Goal: Task Accomplishment & Management: Use online tool/utility

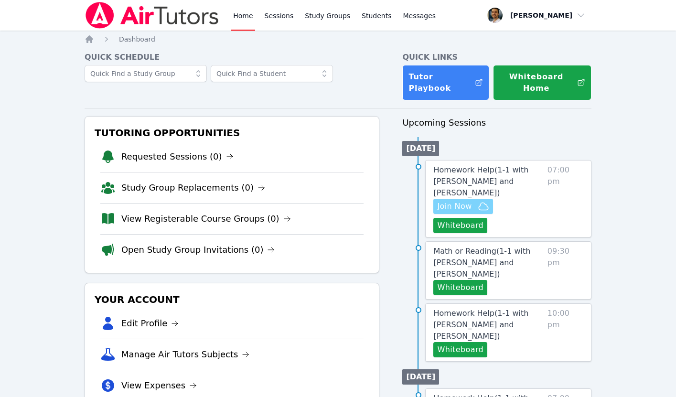
click at [463, 204] on span "Join Now" at bounding box center [454, 206] width 34 height 11
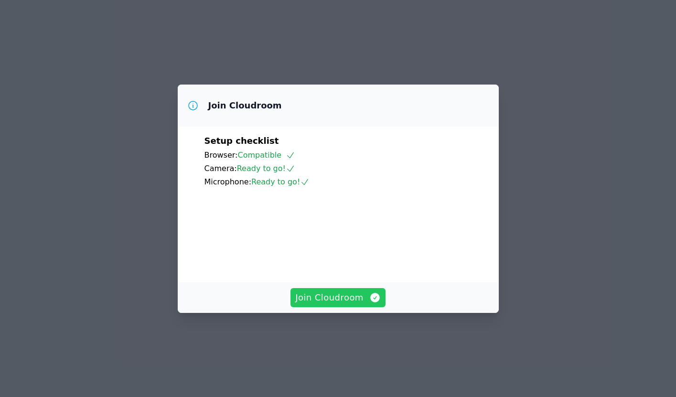
click at [342, 304] on span "Join Cloudroom" at bounding box center [337, 297] width 85 height 13
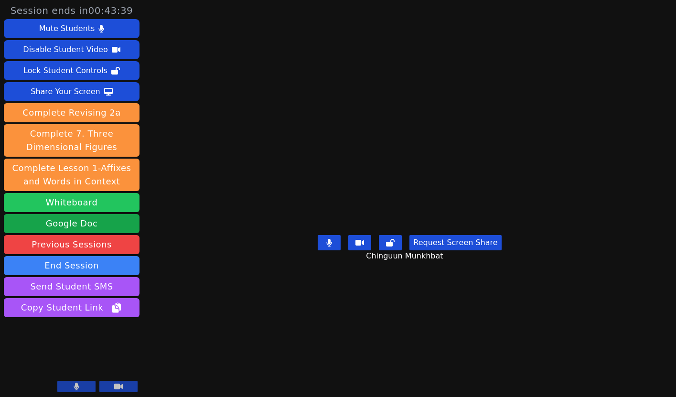
click at [90, 203] on button "Whiteboard" at bounding box center [72, 202] width 136 height 19
click at [72, 384] on button at bounding box center [76, 386] width 38 height 11
click at [72, 384] on icon at bounding box center [77, 387] width 10 height 8
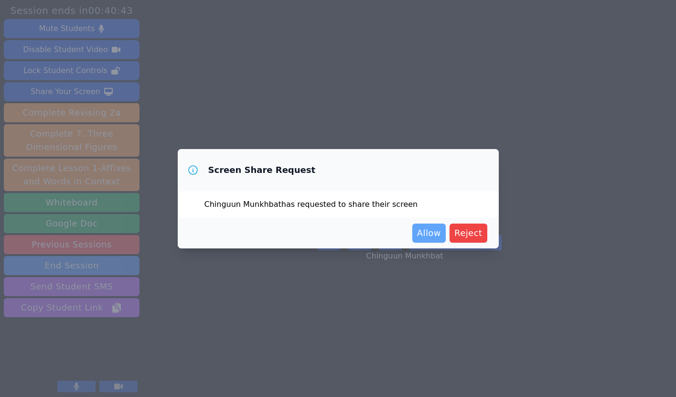
click at [433, 234] on span "Allow" at bounding box center [429, 232] width 24 height 13
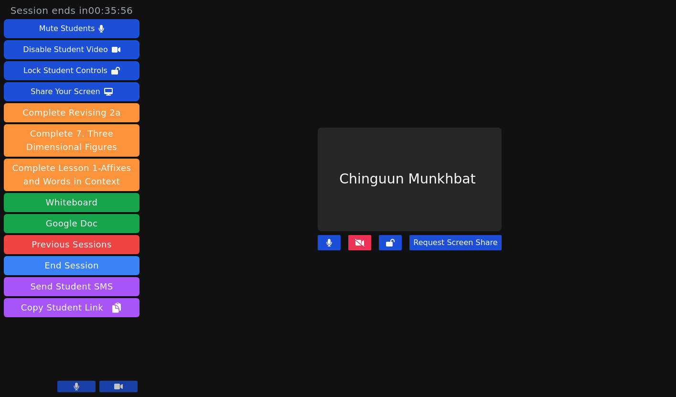
click at [65, 388] on button at bounding box center [76, 386] width 38 height 11
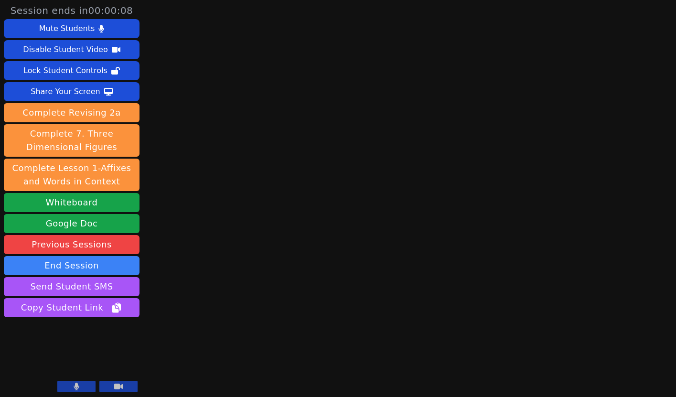
click at [74, 385] on icon at bounding box center [77, 387] width 6 height 8
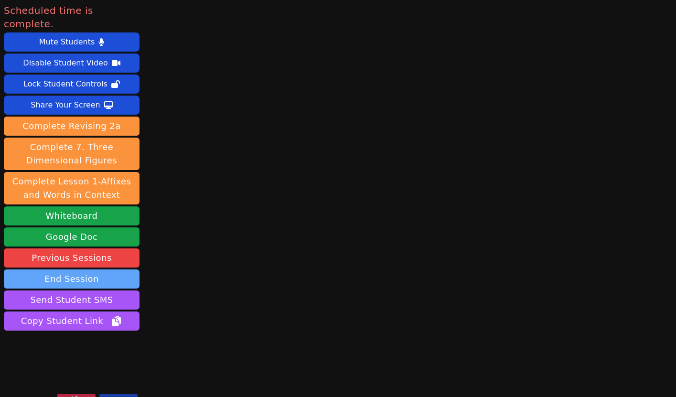
click at [100, 269] on button "End Session" at bounding box center [72, 278] width 136 height 19
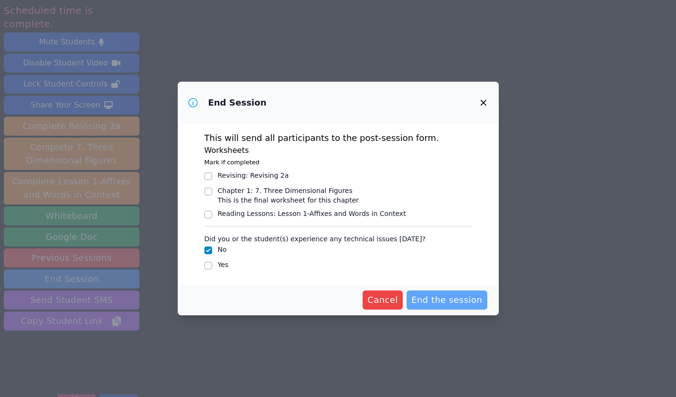
click at [460, 304] on span "End the session" at bounding box center [446, 299] width 71 height 13
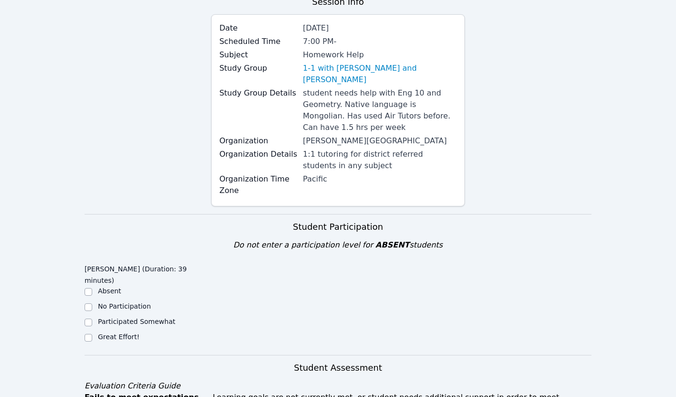
scroll to position [195, 0]
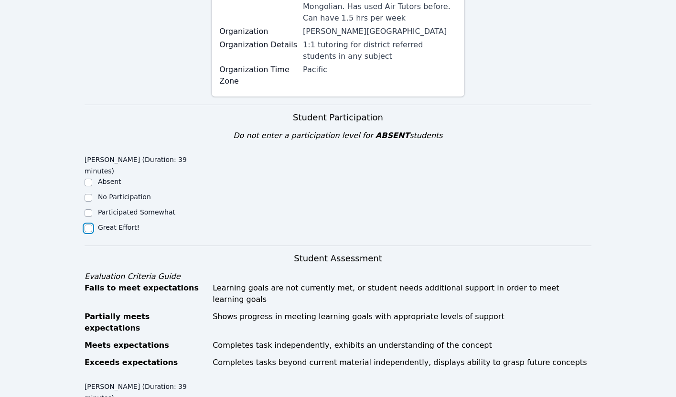
click at [89, 228] on input "Great Effort!" at bounding box center [89, 228] width 8 height 8
checkbox input "true"
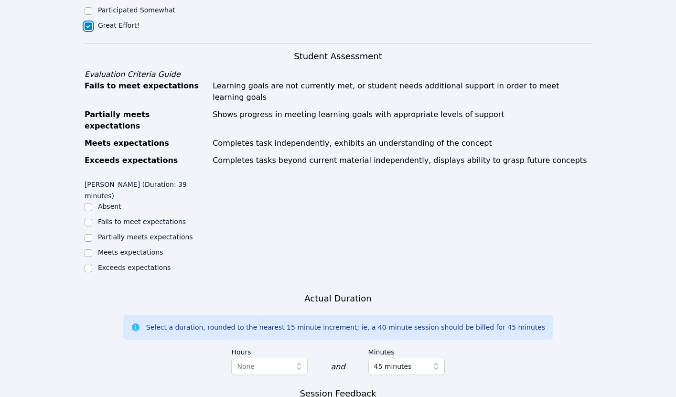
scroll to position [468, 0]
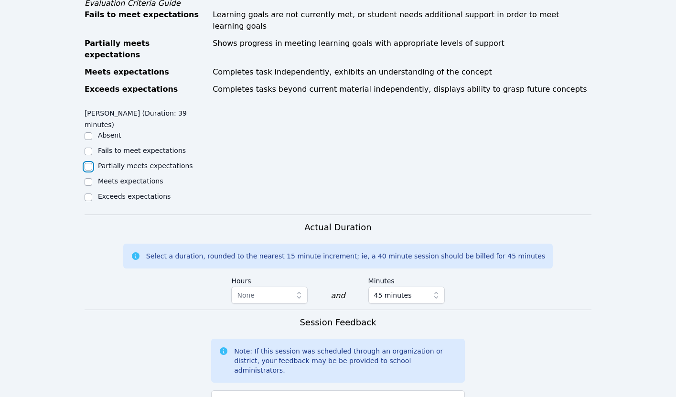
click at [88, 163] on input "Partially meets expectations" at bounding box center [89, 167] width 8 height 8
checkbox input "true"
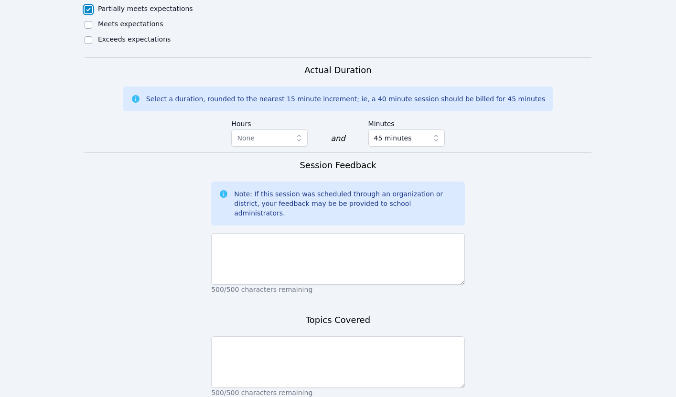
scroll to position [641, 0]
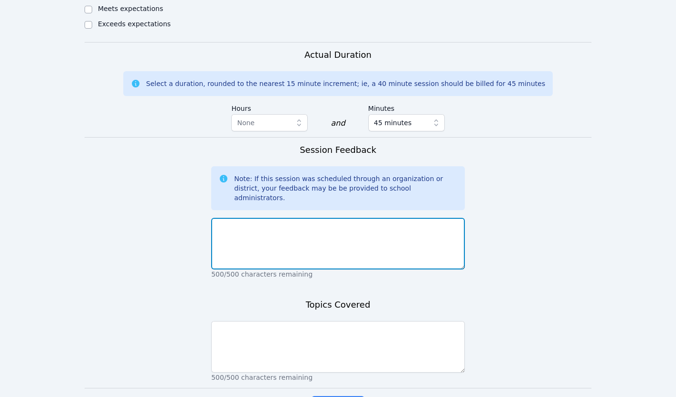
click at [247, 218] on textarea at bounding box center [338, 244] width 254 height 52
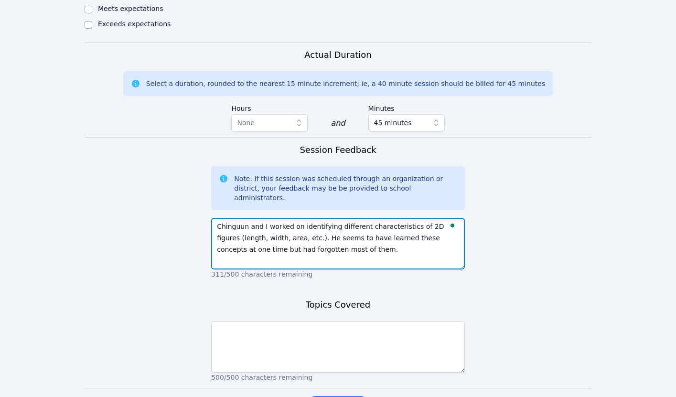
type textarea "Chinguun and I worked on identifying different characteristics of 2D figures (l…"
drag, startPoint x: 219, startPoint y: 204, endPoint x: 276, endPoint y: 204, distance: 56.8
click at [276, 218] on textarea "Chinguun and I worked on identifying different characteristics of 2D figures (l…" at bounding box center [338, 244] width 254 height 52
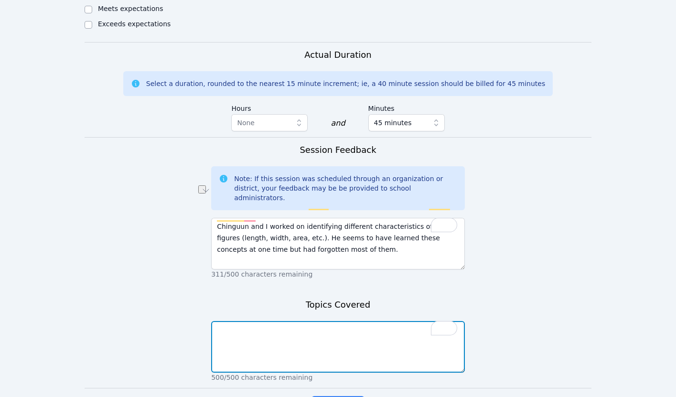
click at [241, 321] on textarea "To enrich screen reader interactions, please activate Accessibility in Grammarl…" at bounding box center [338, 347] width 254 height 52
paste textarea "length, width, area"
type textarea "length, width, area, squared inches"
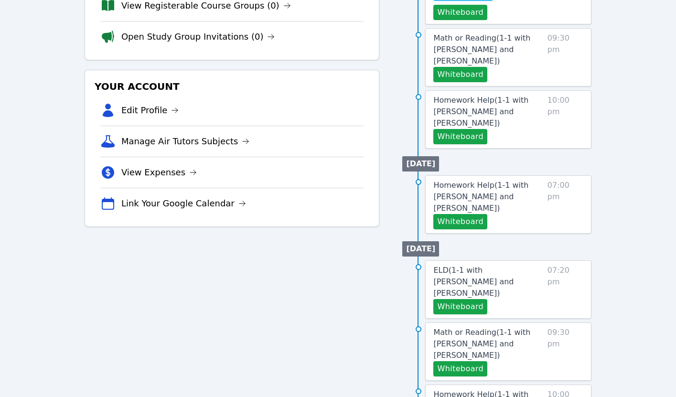
scroll to position [227, 0]
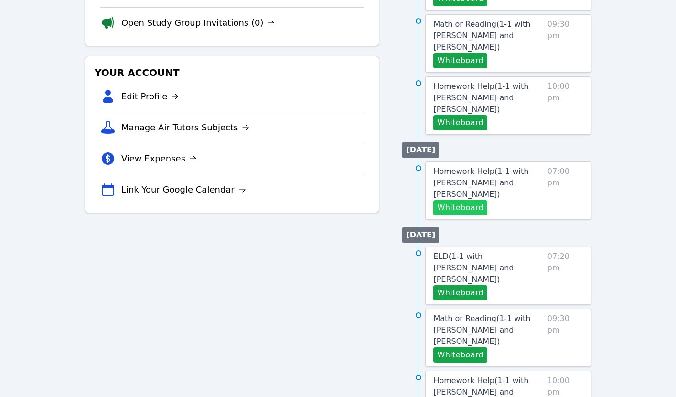
click at [449, 200] on button "Whiteboard" at bounding box center [460, 207] width 54 height 15
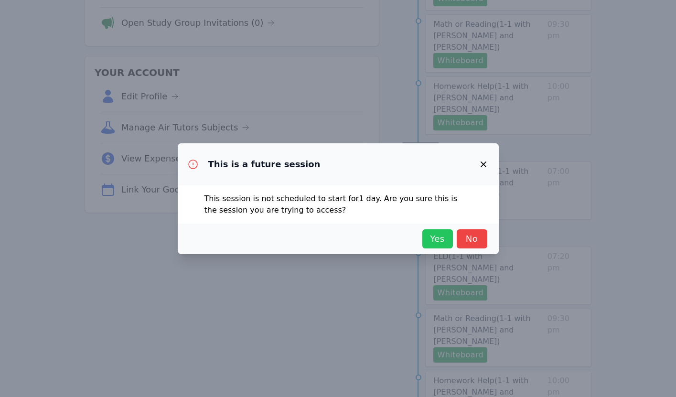
click at [437, 236] on span "Yes" at bounding box center [437, 238] width 21 height 13
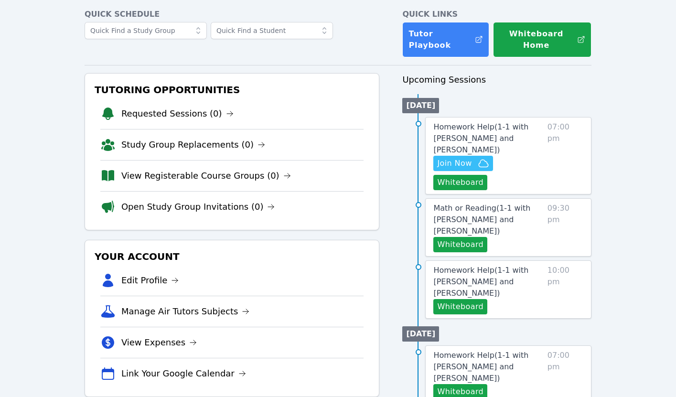
scroll to position [0, 0]
